Goal: Information Seeking & Learning: Understand process/instructions

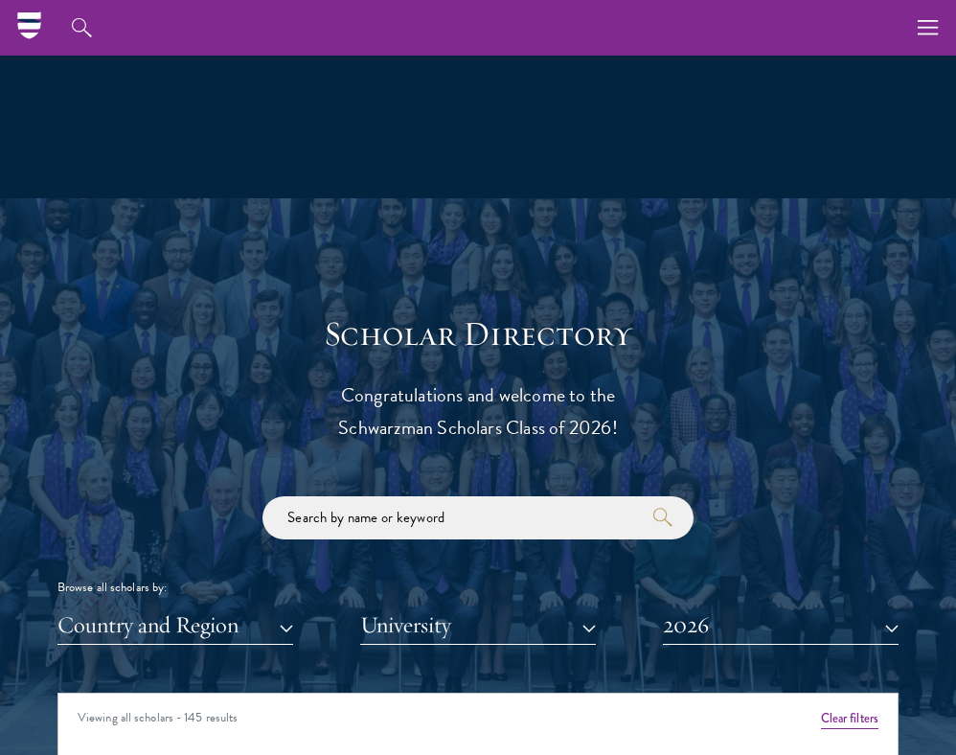
scroll to position [1620, 0]
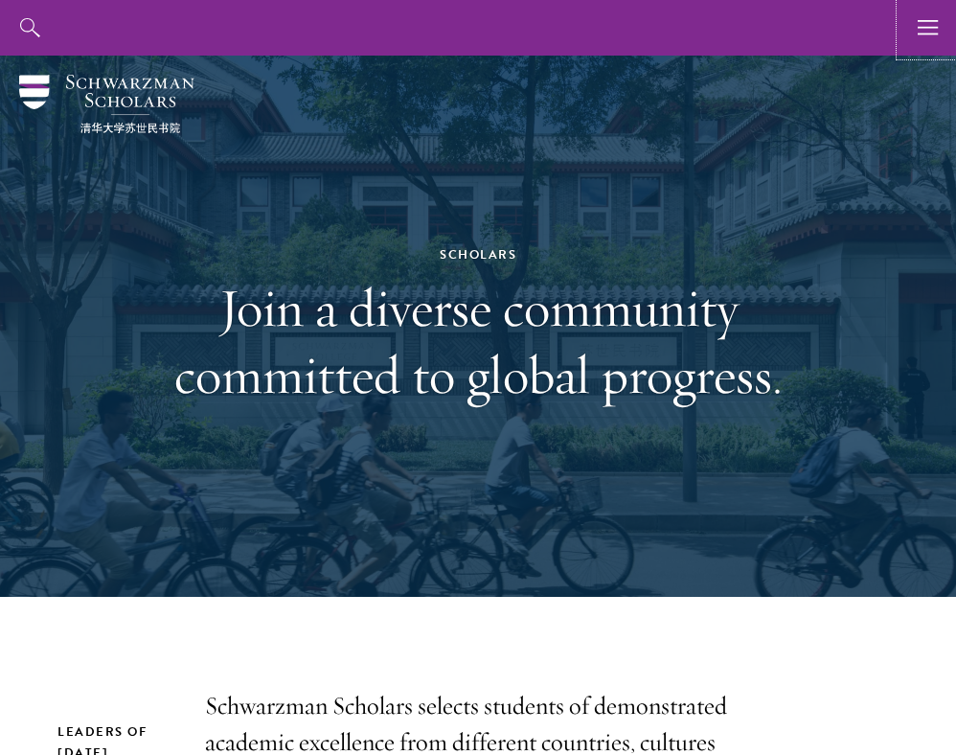
click at [937, 23] on icon "button" at bounding box center [928, 28] width 21 height 56
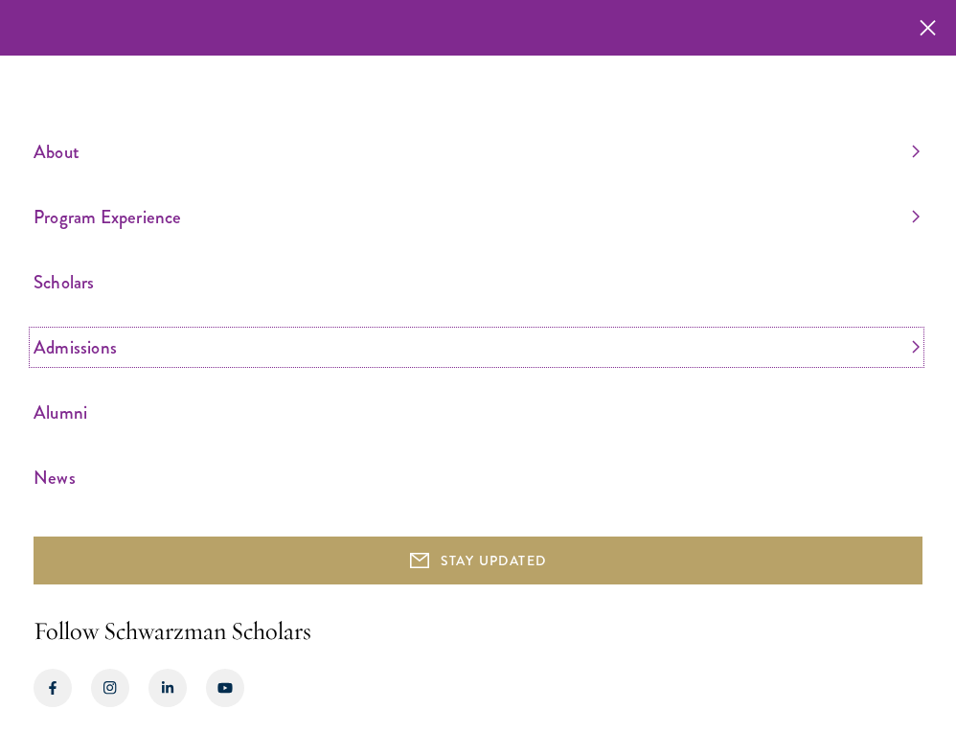
click at [95, 344] on link "Admissions" at bounding box center [477, 347] width 886 height 32
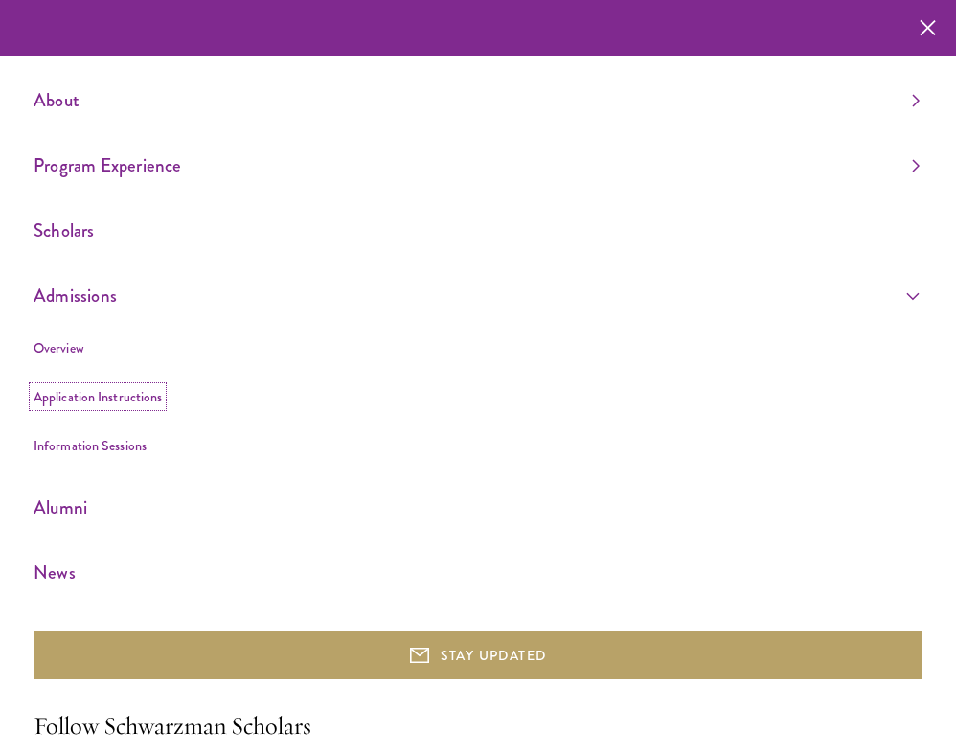
click at [81, 397] on link "Application Instructions" at bounding box center [98, 396] width 128 height 19
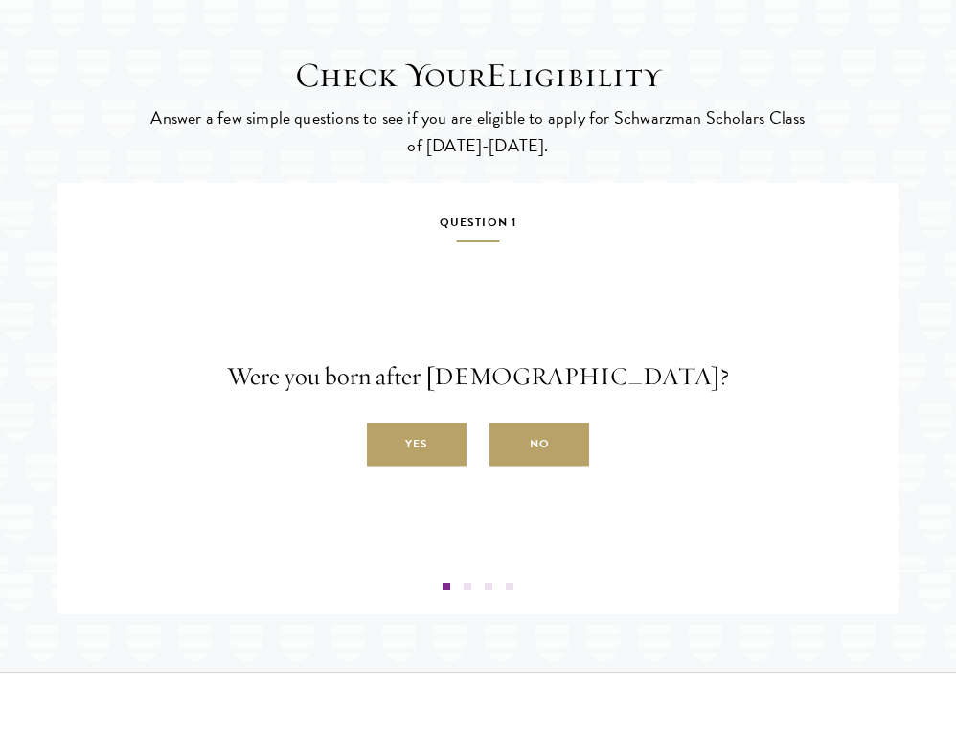
scroll to position [2793, 0]
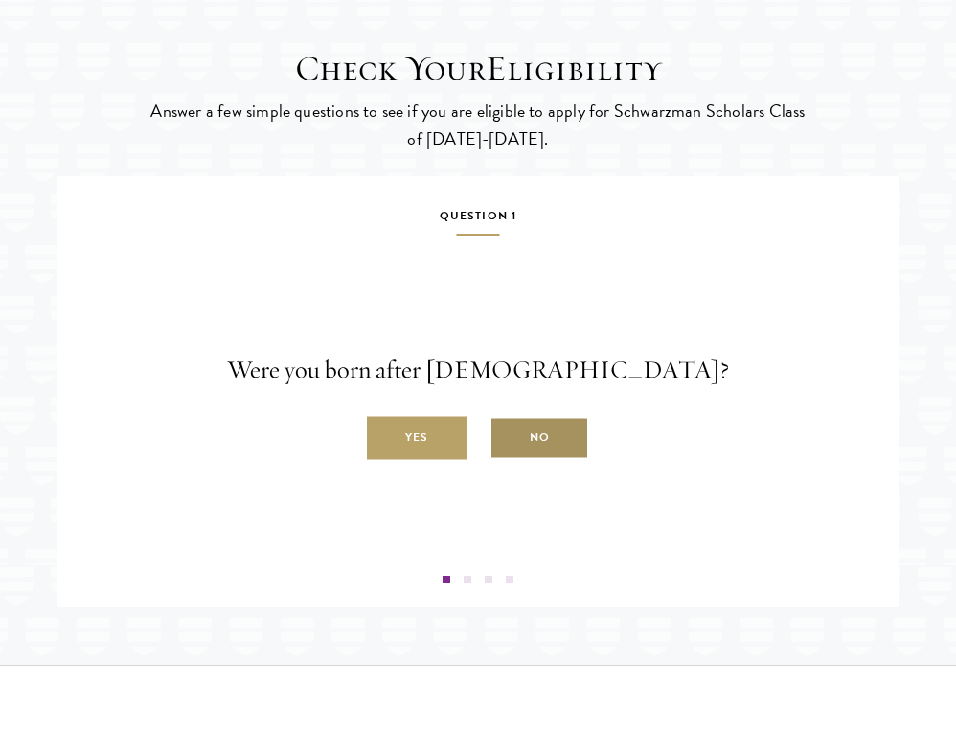
click at [537, 460] on label "No" at bounding box center [539, 438] width 100 height 43
click at [507, 436] on input "No" at bounding box center [497, 427] width 17 height 17
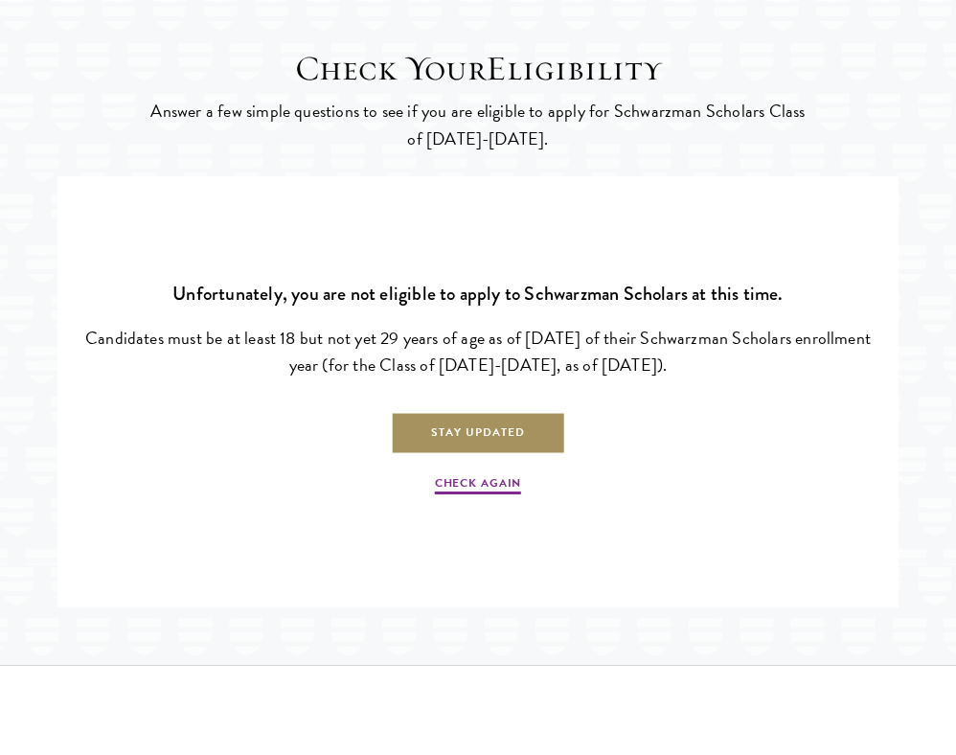
click at [506, 455] on link "Stay Updated" at bounding box center [478, 433] width 175 height 43
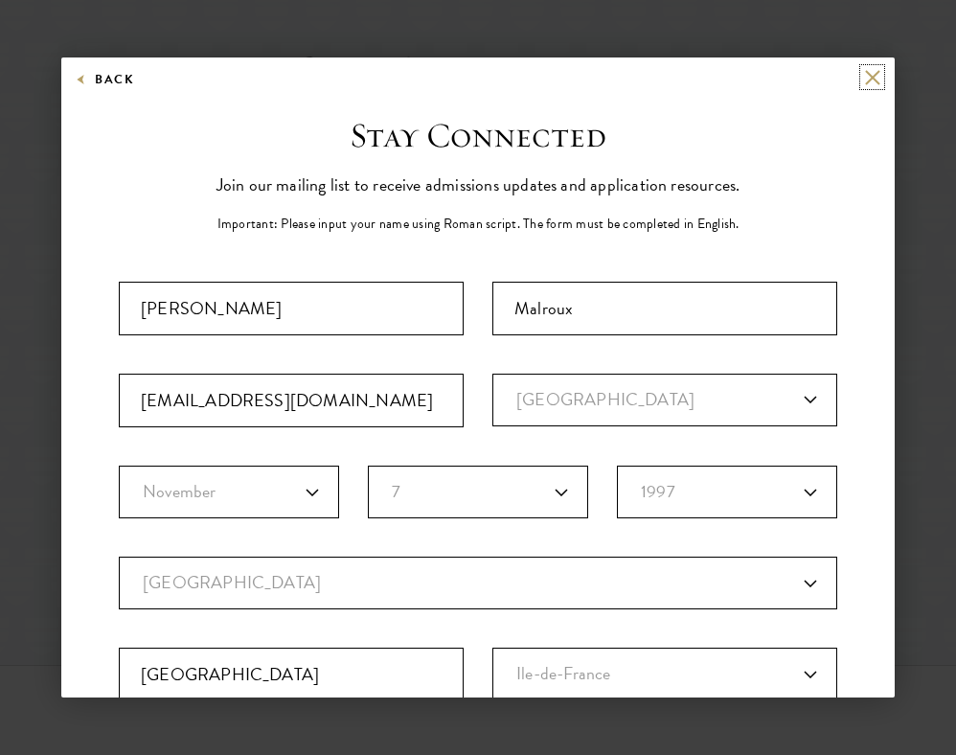
click at [866, 83] on button at bounding box center [872, 77] width 16 height 16
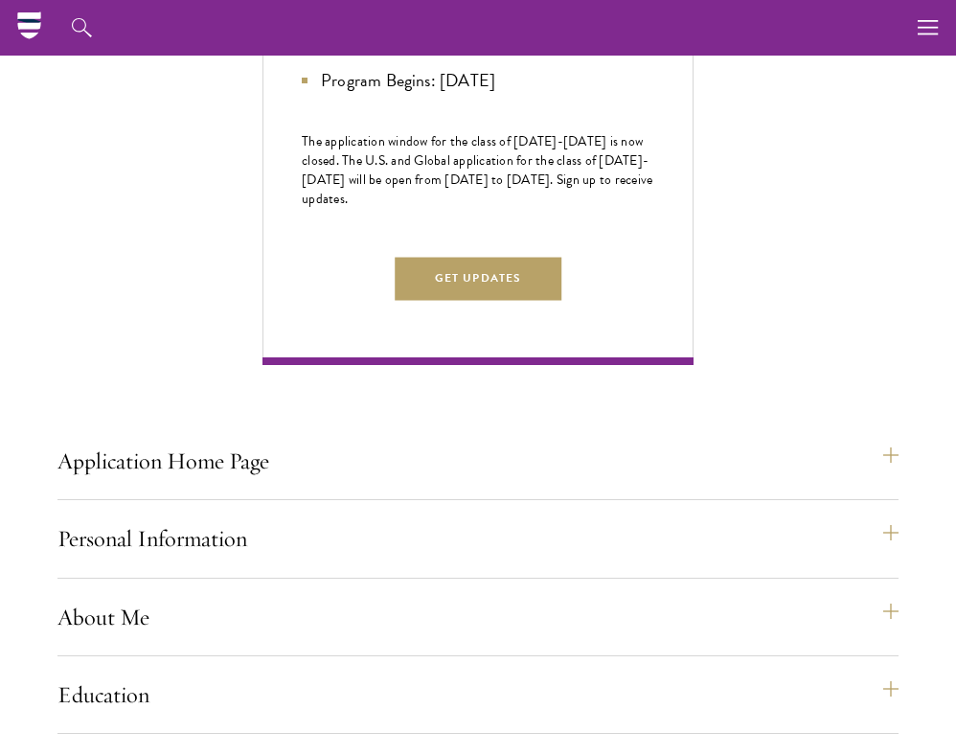
scroll to position [0, 0]
